Goal: Task Accomplishment & Management: Manage account settings

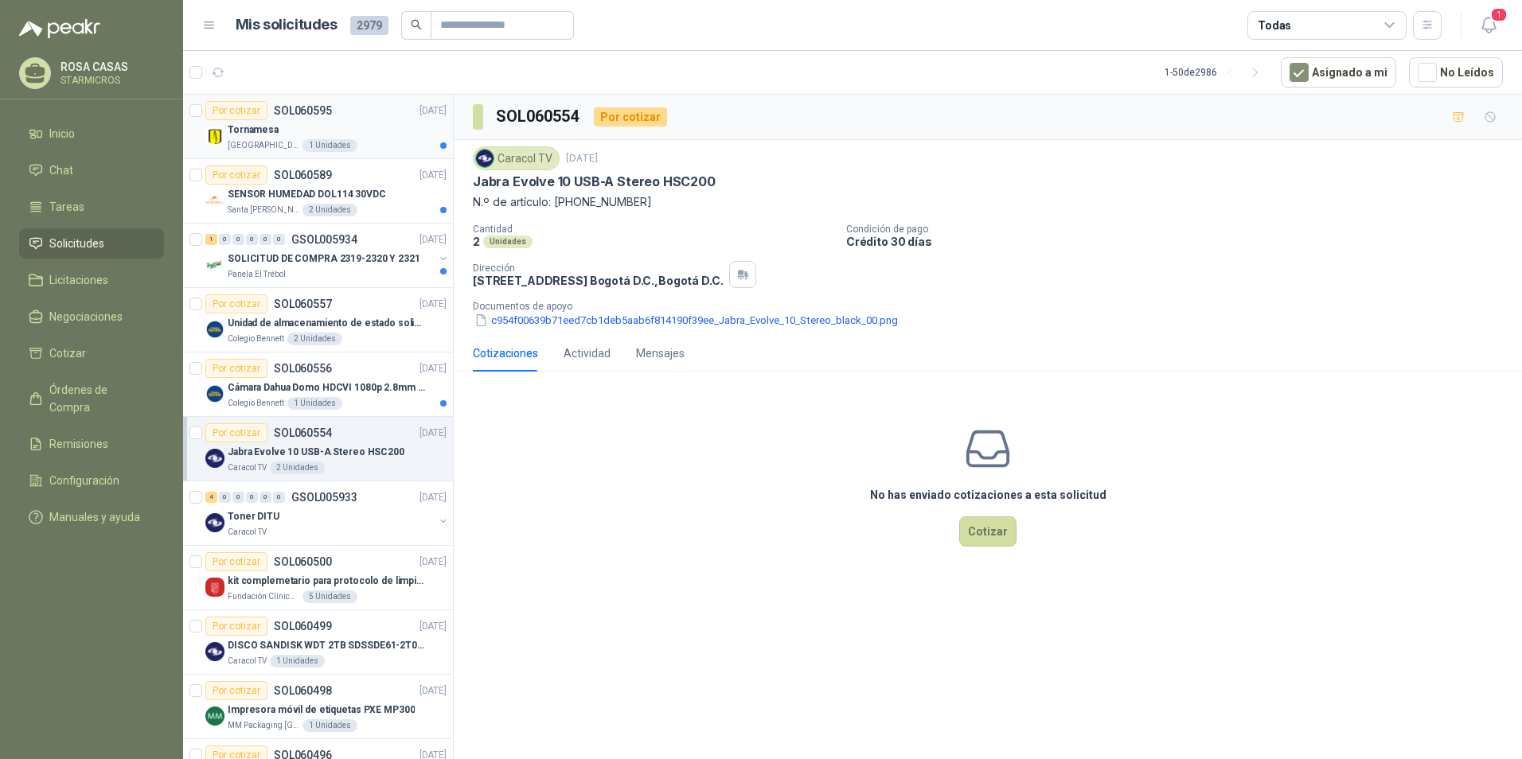
click at [235, 110] on div "Por cotizar" at bounding box center [236, 110] width 62 height 19
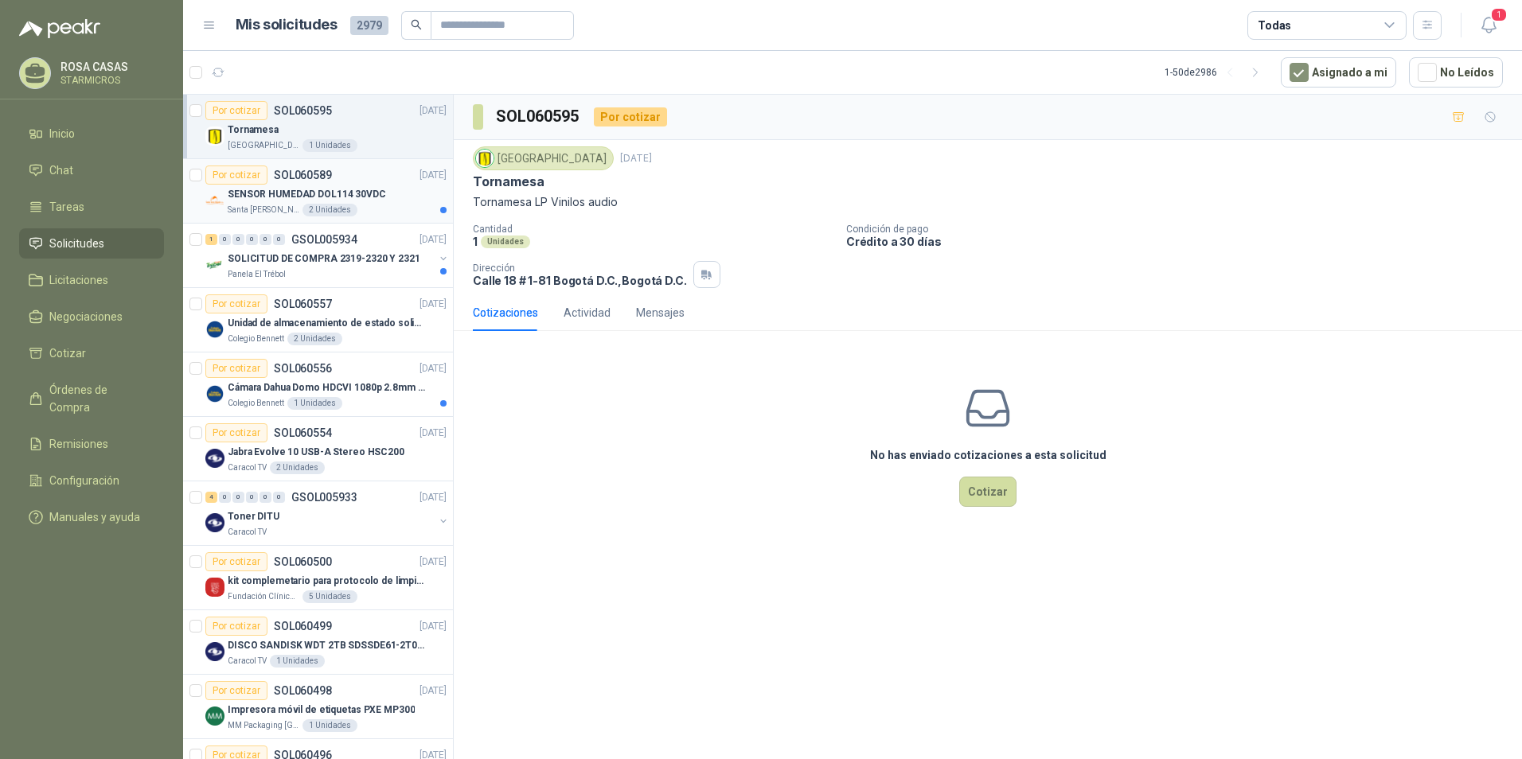
click at [360, 204] on div "Santa [PERSON_NAME] 2 Unidades" at bounding box center [337, 210] width 219 height 13
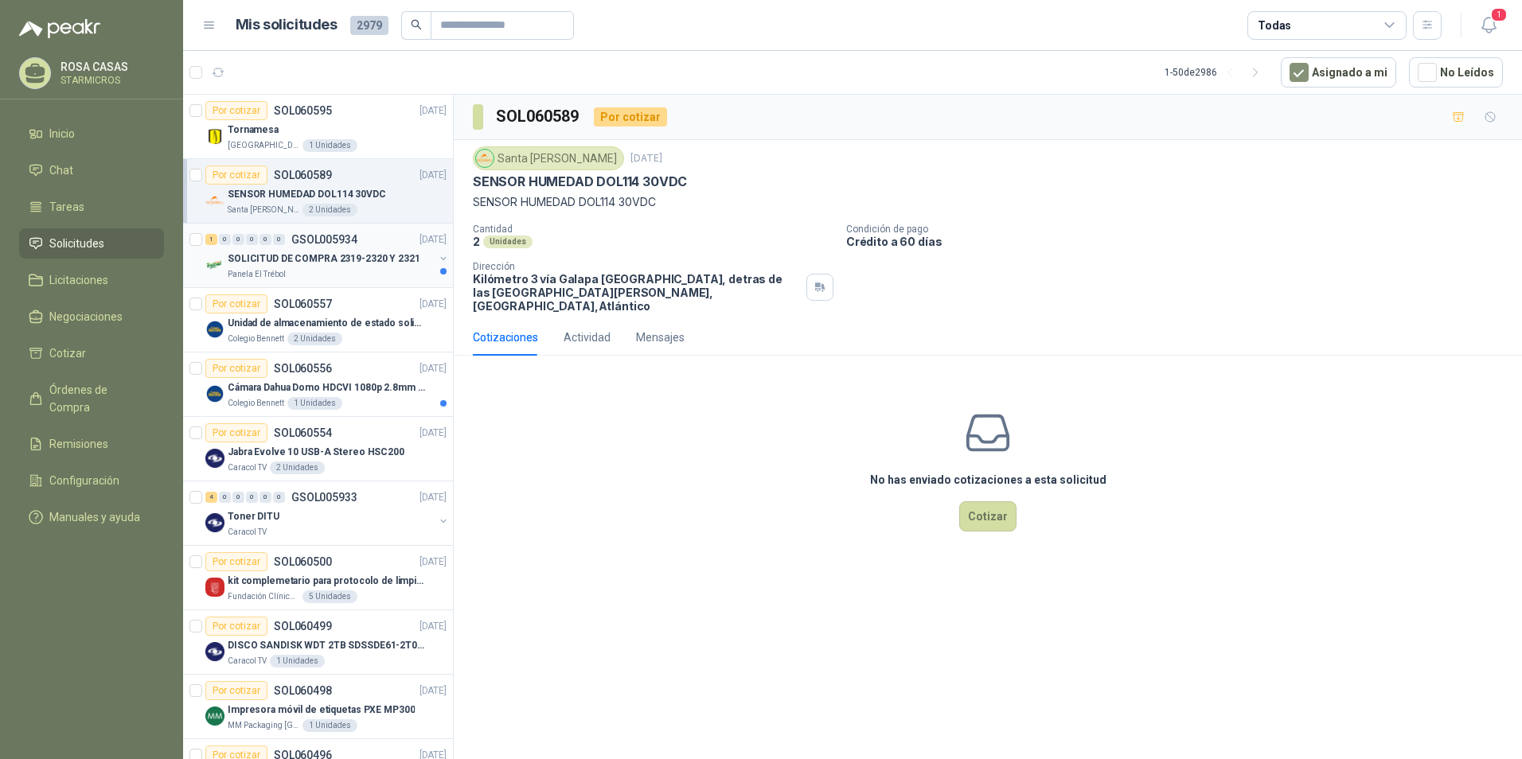
click at [352, 278] on div "Panela El Trébol" at bounding box center [331, 274] width 206 height 13
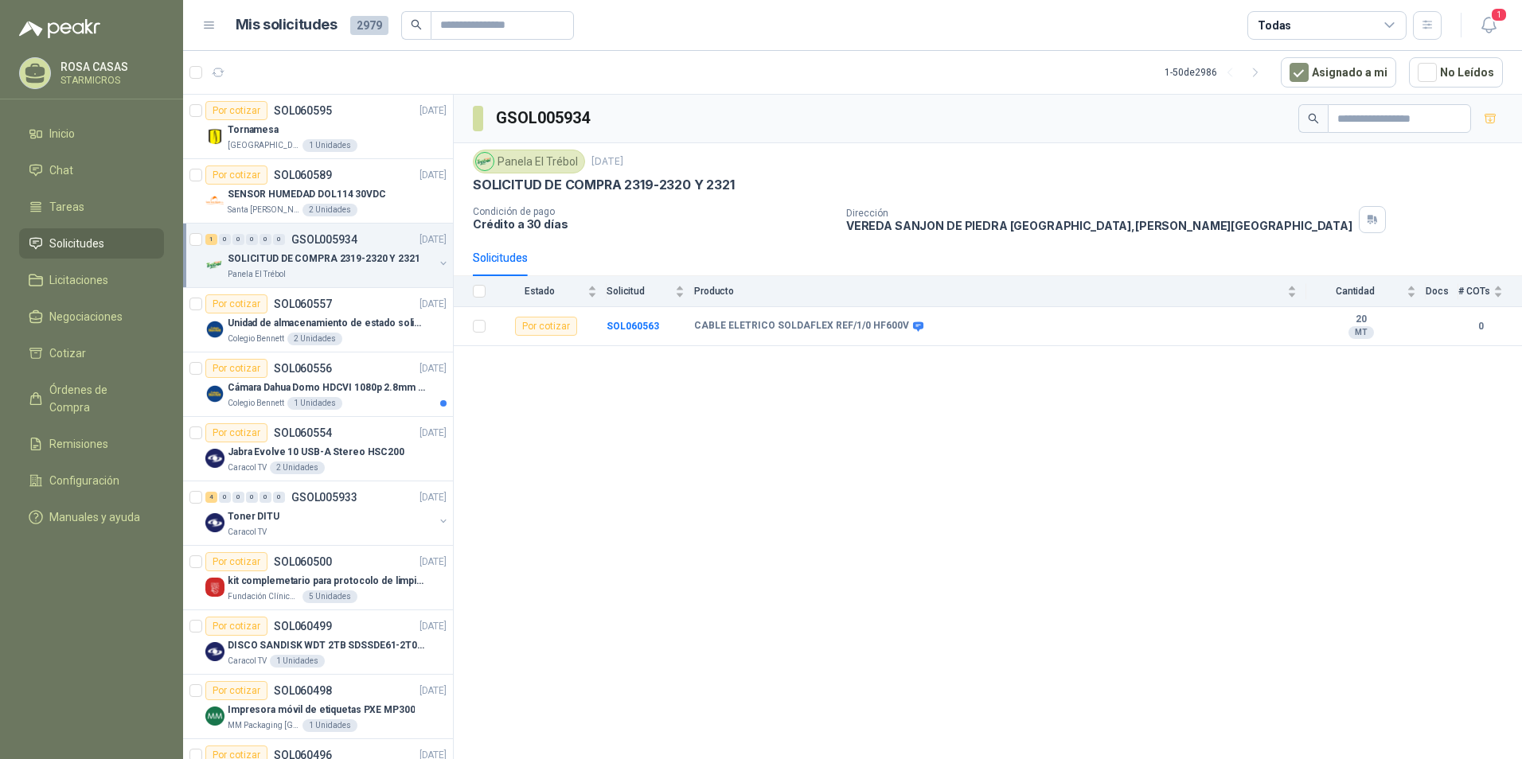
click at [900, 417] on div "GSOL005934 Panela El Trébol [DATE] SOLICITUD DE COMPRA 2319-2320 Y 2321 Condici…" at bounding box center [988, 430] width 1068 height 670
click at [1492, 22] on span "1" at bounding box center [1499, 14] width 18 height 15
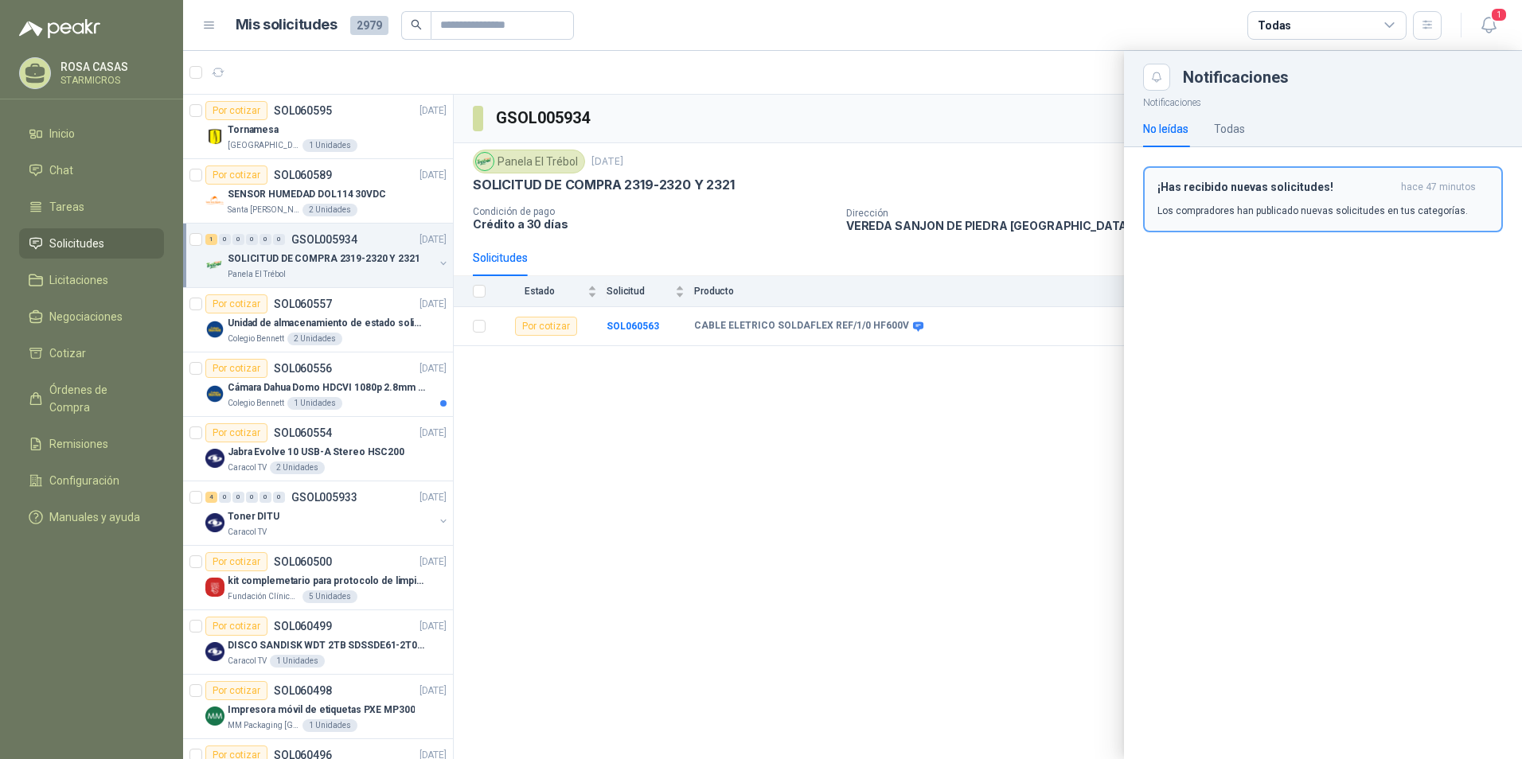
click at [1193, 201] on div "¡Has recibido nuevas solicitudes! hace 47 minutos Los compradores han publicado…" at bounding box center [1322, 199] width 331 height 37
